Goal: Information Seeking & Learning: Find specific fact

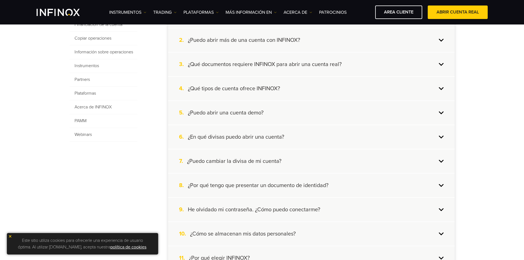
scroll to position [165, 0]
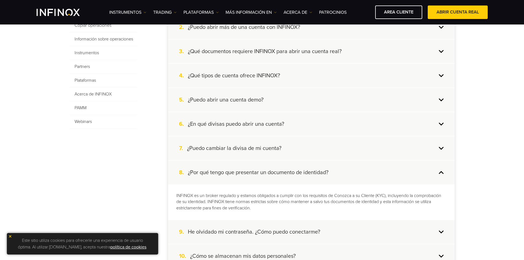
click at [442, 232] on div "9. He olvidado mi contraseña. ¿Cómo puedo conectarme?" at bounding box center [311, 232] width 287 height 24
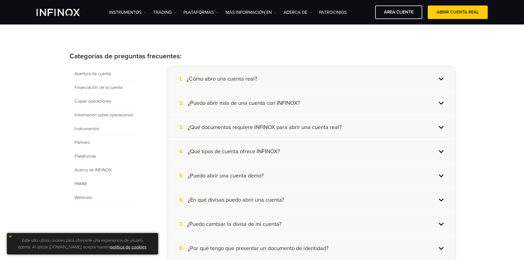
scroll to position [82, 0]
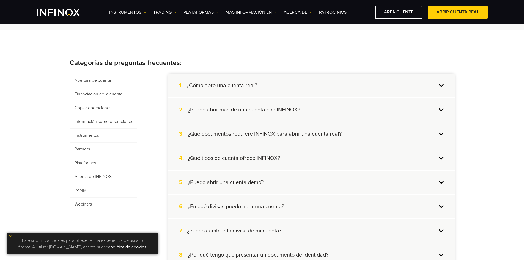
click at [105, 77] on span "Apertura de cuenta" at bounding box center [104, 81] width 68 height 14
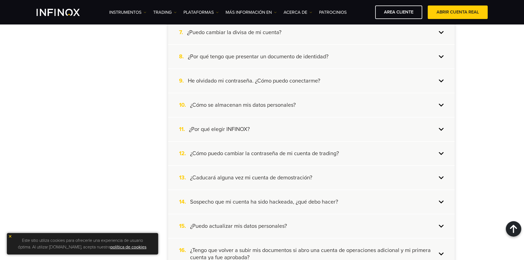
scroll to position [247, 0]
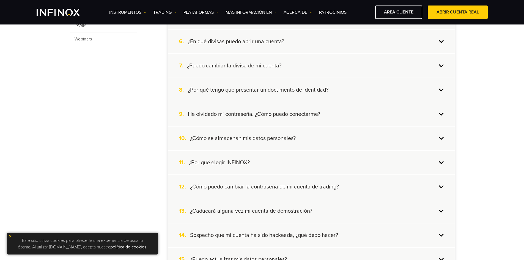
click at [439, 89] on div "8. ¿Por qué tengo que presentar un documento de identidad?" at bounding box center [311, 90] width 287 height 24
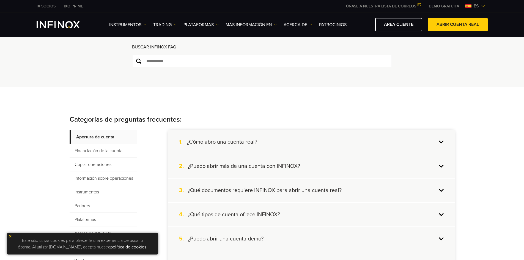
scroll to position [0, 0]
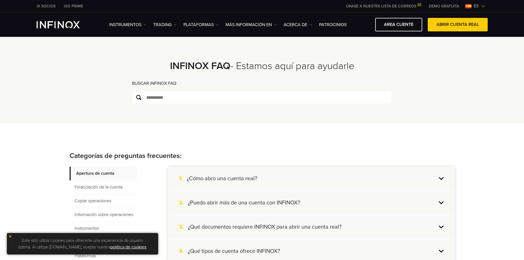
click at [479, 4] on span "es" at bounding box center [476, 6] width 10 height 7
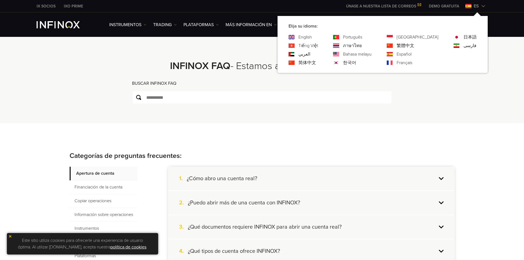
click at [318, 36] on div "English" at bounding box center [302, 37] width 29 height 7
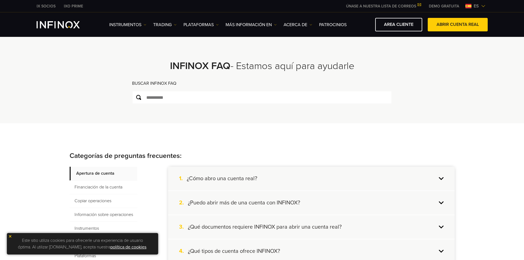
click at [481, 4] on img at bounding box center [483, 6] width 4 height 4
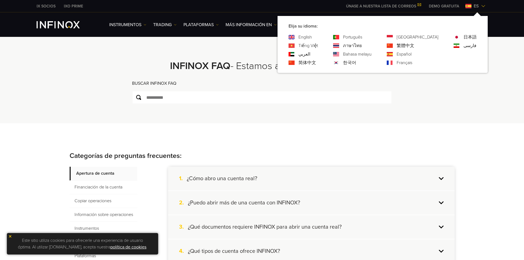
click at [312, 37] on link "English" at bounding box center [304, 37] width 13 height 7
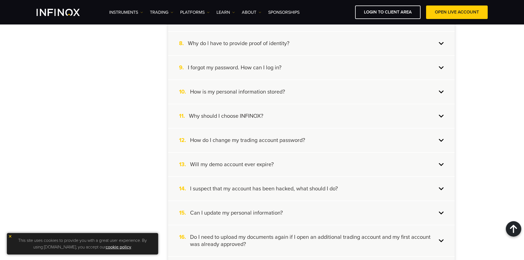
scroll to position [244, 0]
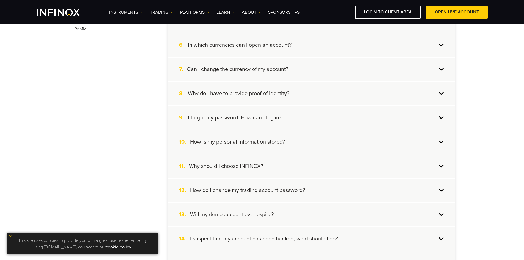
click at [416, 96] on div "8. Why do l have to provide proof of identity?" at bounding box center [311, 94] width 287 height 24
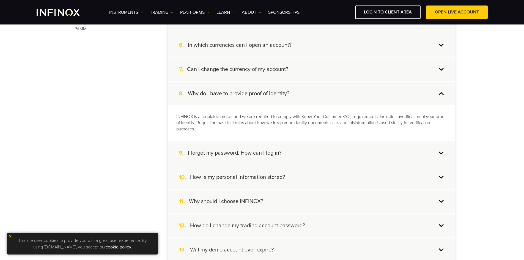
click at [202, 153] on h4 "I forgot my password. How can I log in?" at bounding box center [234, 152] width 93 height 7
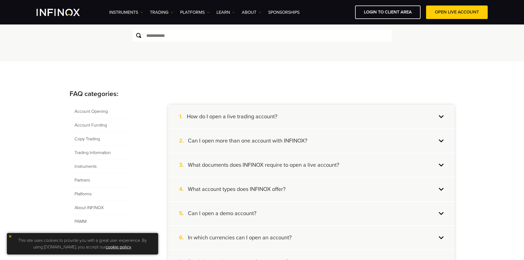
scroll to position [0, 0]
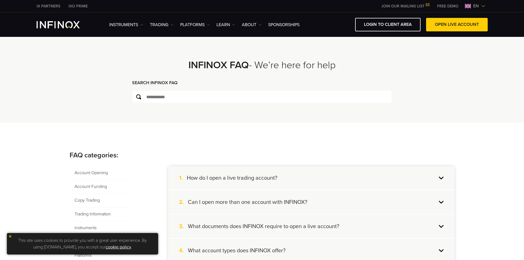
click at [470, 4] on div "en" at bounding box center [475, 6] width 25 height 7
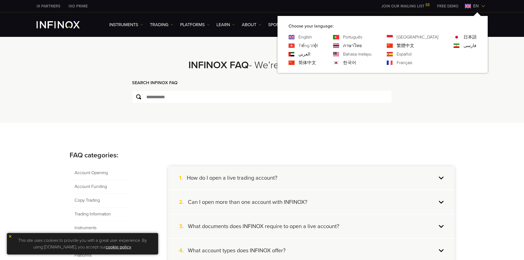
click at [419, 54] on div "Español" at bounding box center [413, 54] width 52 height 7
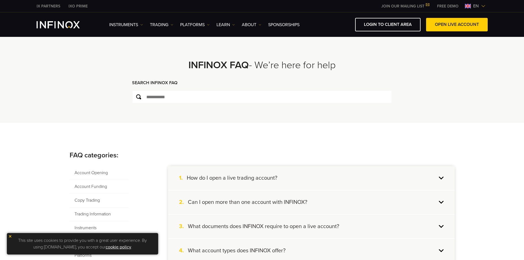
click at [471, 6] on span "en" at bounding box center [476, 6] width 10 height 7
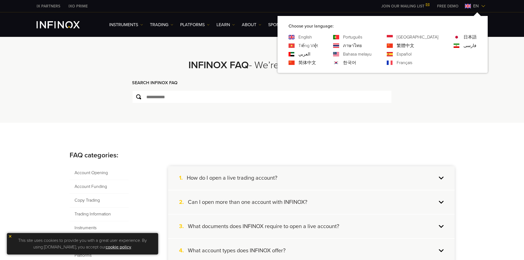
click at [411, 55] on link "Español" at bounding box center [404, 54] width 15 height 7
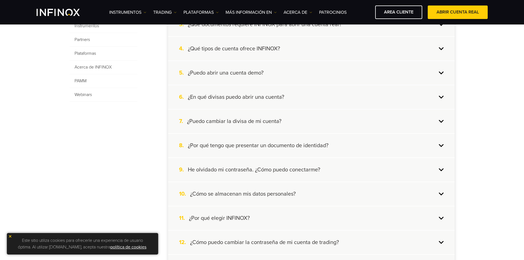
scroll to position [194, 0]
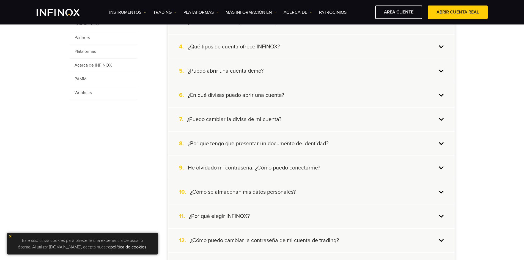
click at [293, 142] on h4 "¿Por qué tengo que presentar un documento de identidad?" at bounding box center [258, 143] width 141 height 7
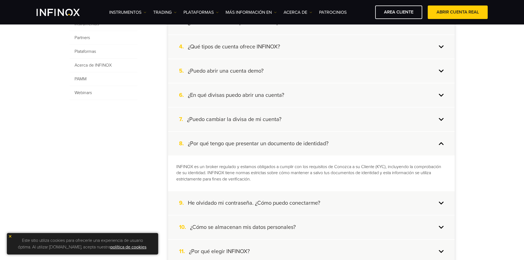
click at [252, 197] on div "9. He olvidado mi contraseña. ¿Cómo puedo conectarme?" at bounding box center [311, 203] width 287 height 24
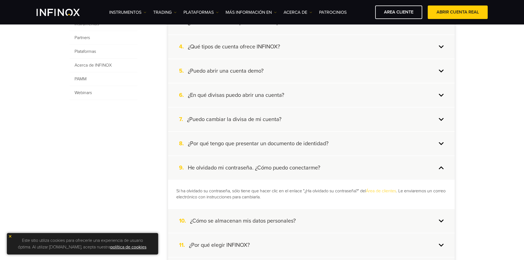
click at [238, 220] on h4 "¿Cómo se almacenan mis datos personales?" at bounding box center [243, 220] width 106 height 7
